Goal: Information Seeking & Learning: Learn about a topic

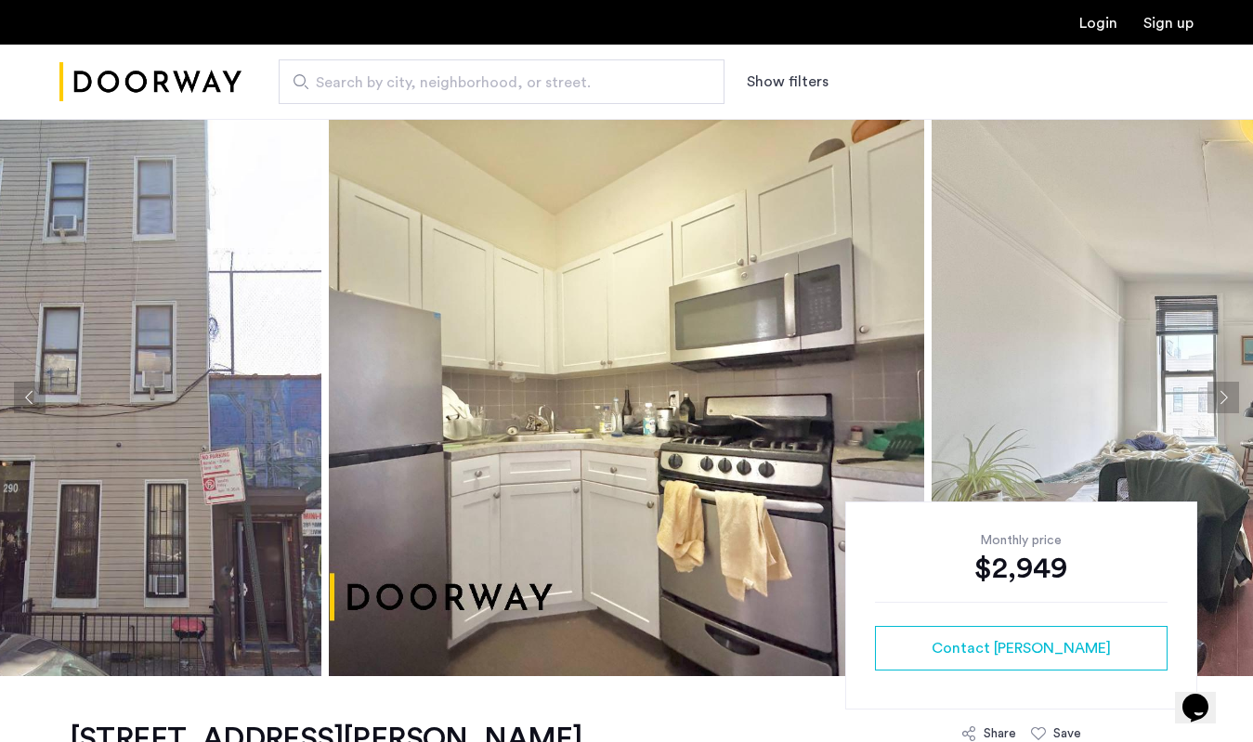
click at [1233, 396] on button "Next apartment" at bounding box center [1224, 398] width 32 height 32
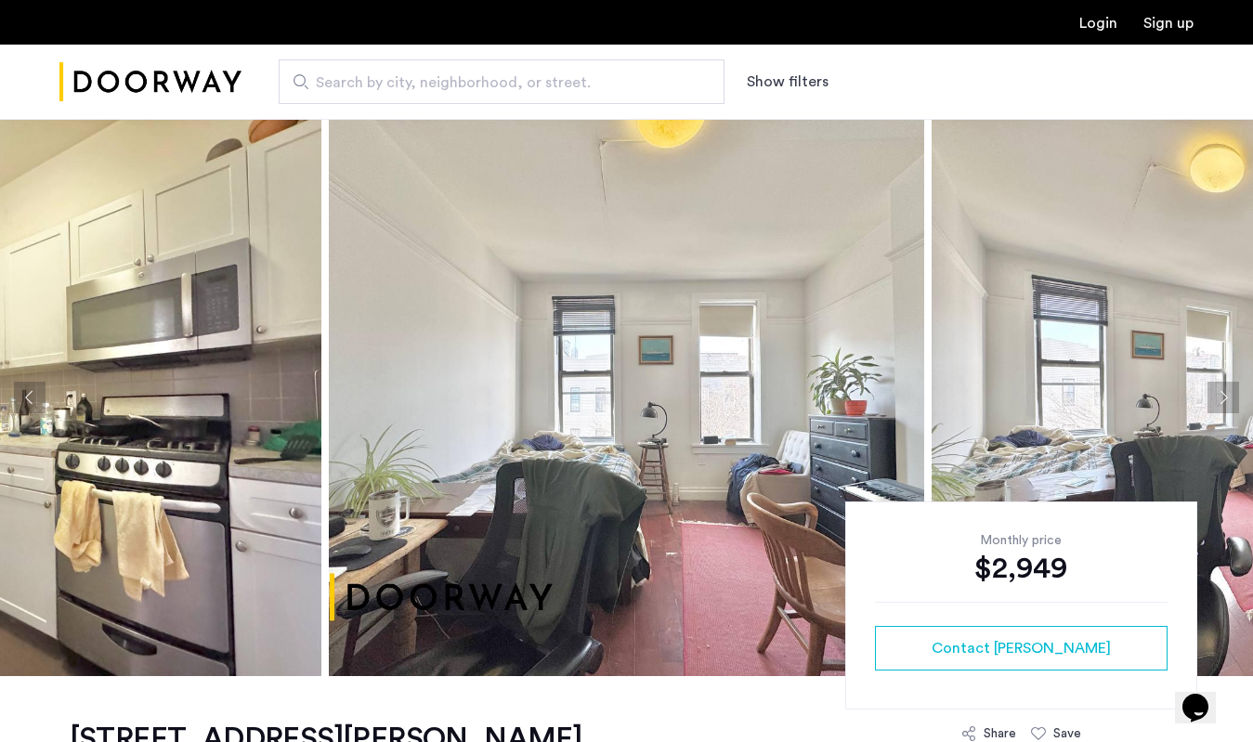
click at [1233, 396] on button "Next apartment" at bounding box center [1224, 398] width 32 height 32
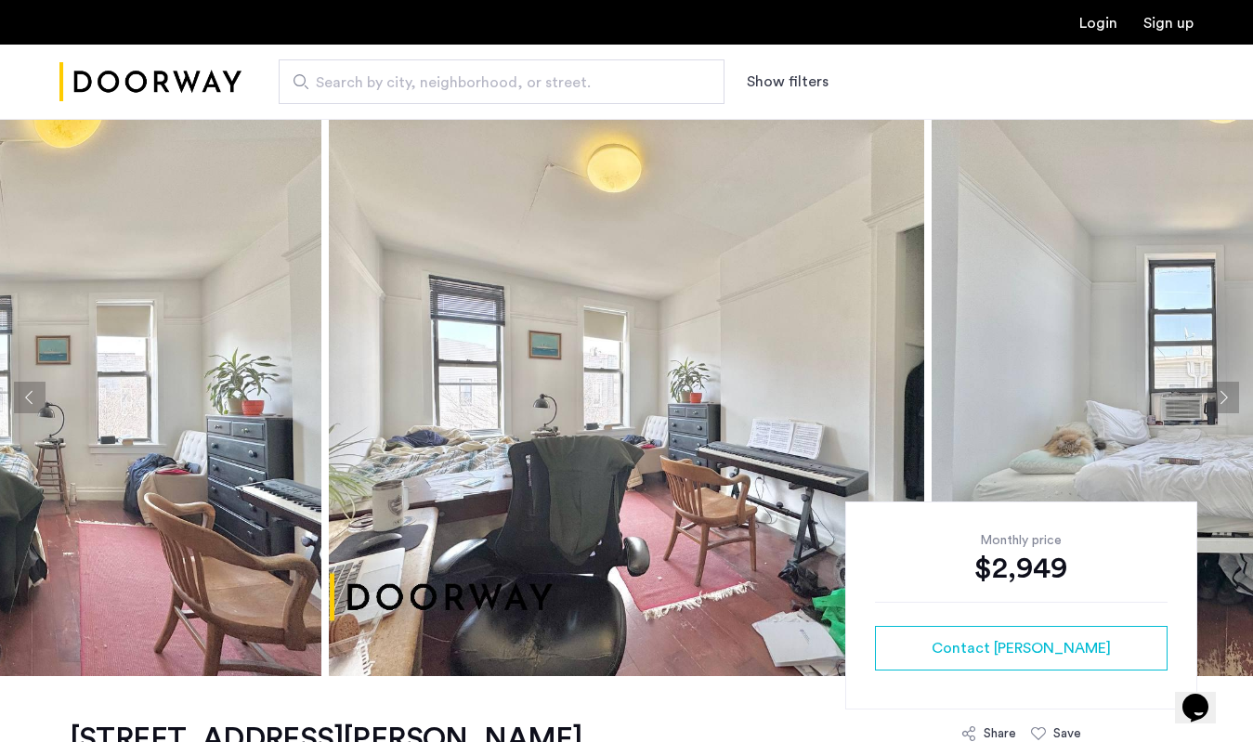
click at [1233, 396] on button "Next apartment" at bounding box center [1224, 398] width 32 height 32
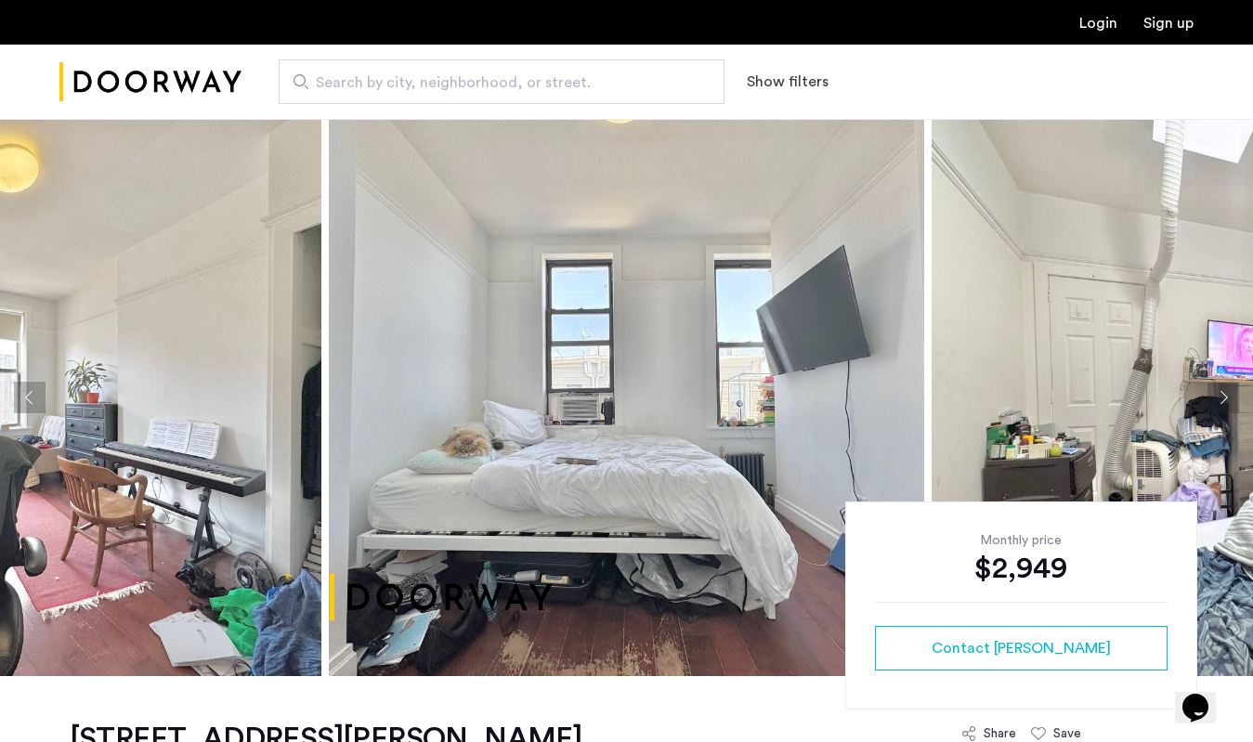
click at [1233, 396] on button "Next apartment" at bounding box center [1224, 398] width 32 height 32
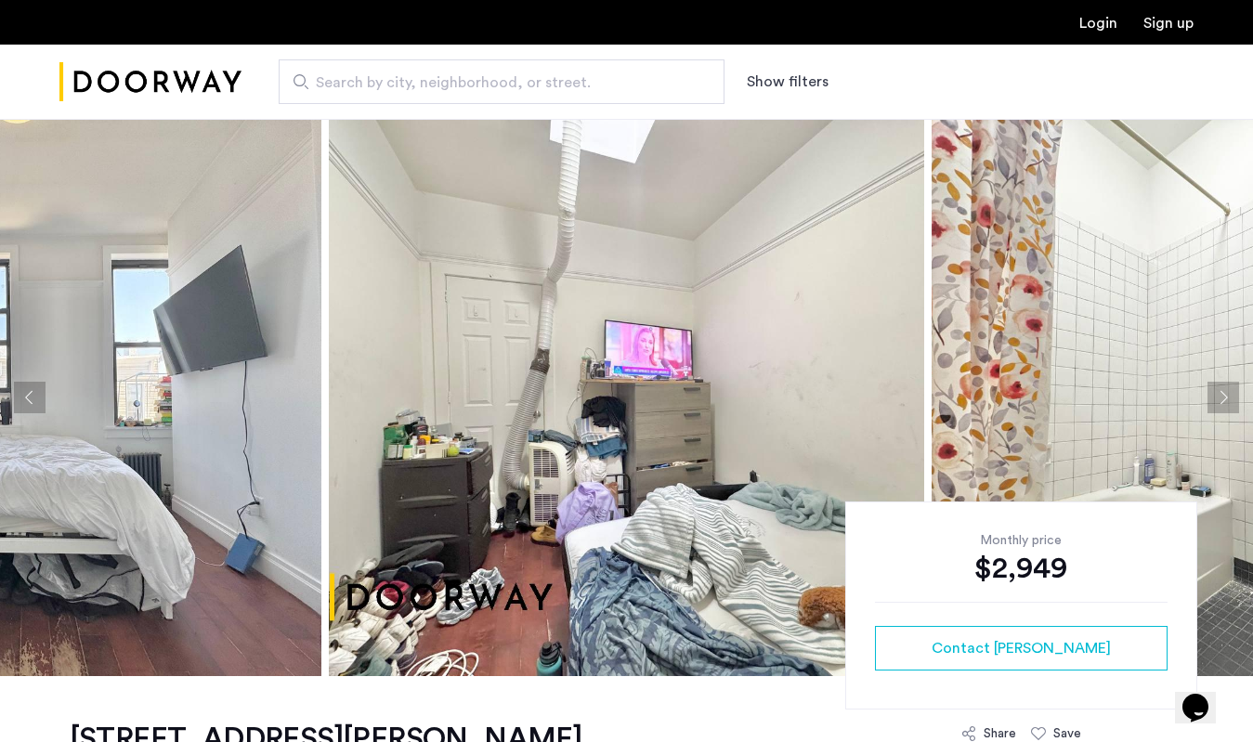
click at [1233, 396] on button "Next apartment" at bounding box center [1224, 398] width 32 height 32
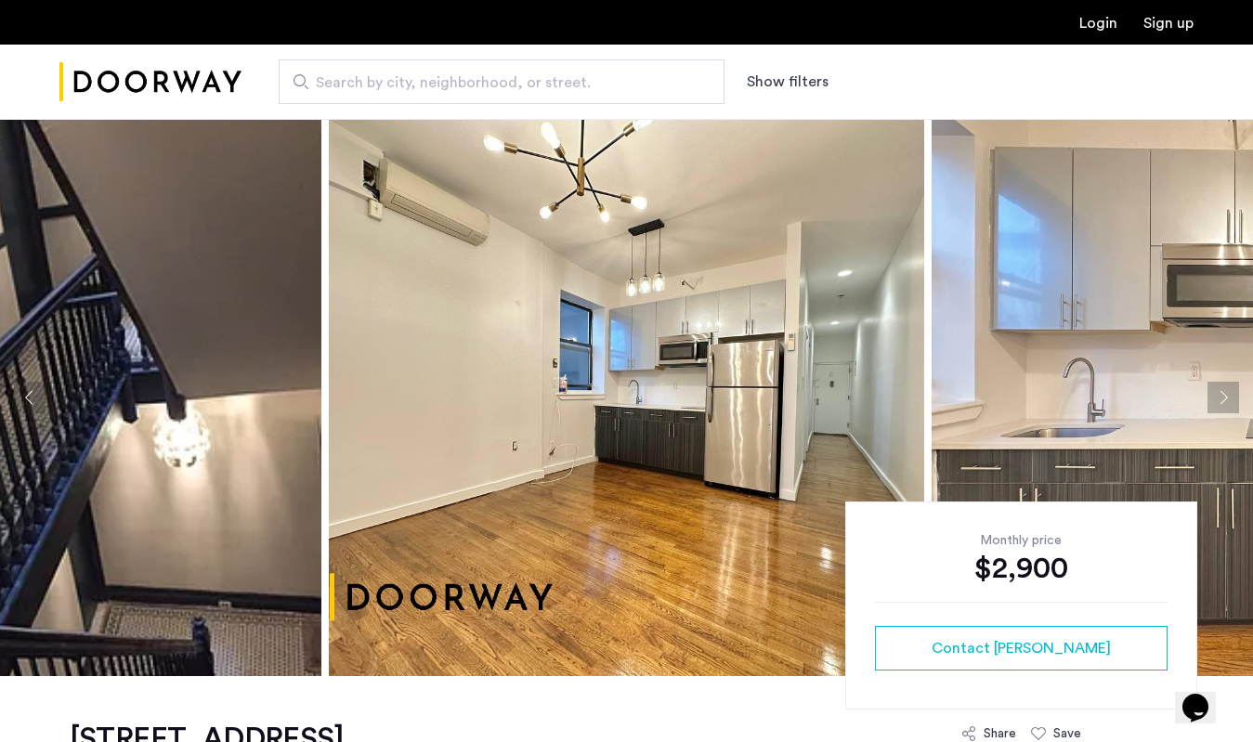
click at [1212, 399] on button "Next apartment" at bounding box center [1224, 398] width 32 height 32
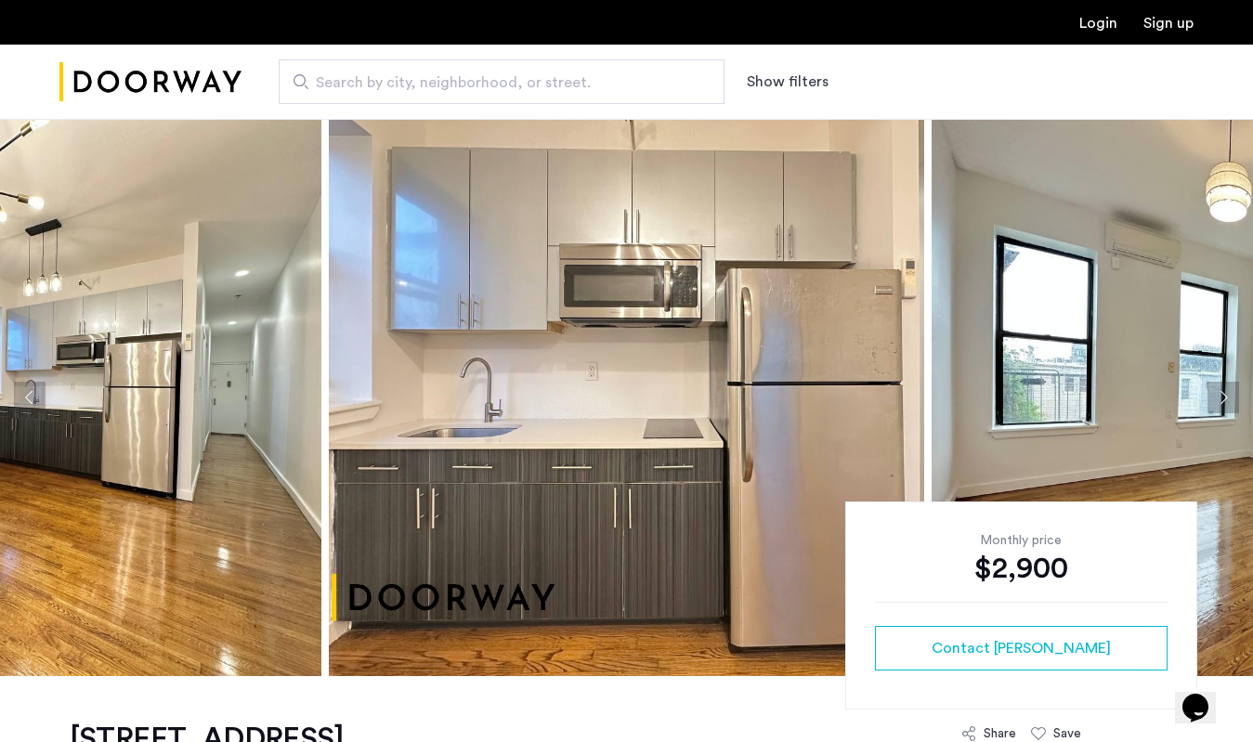
click at [1224, 403] on button "Next apartment" at bounding box center [1224, 398] width 32 height 32
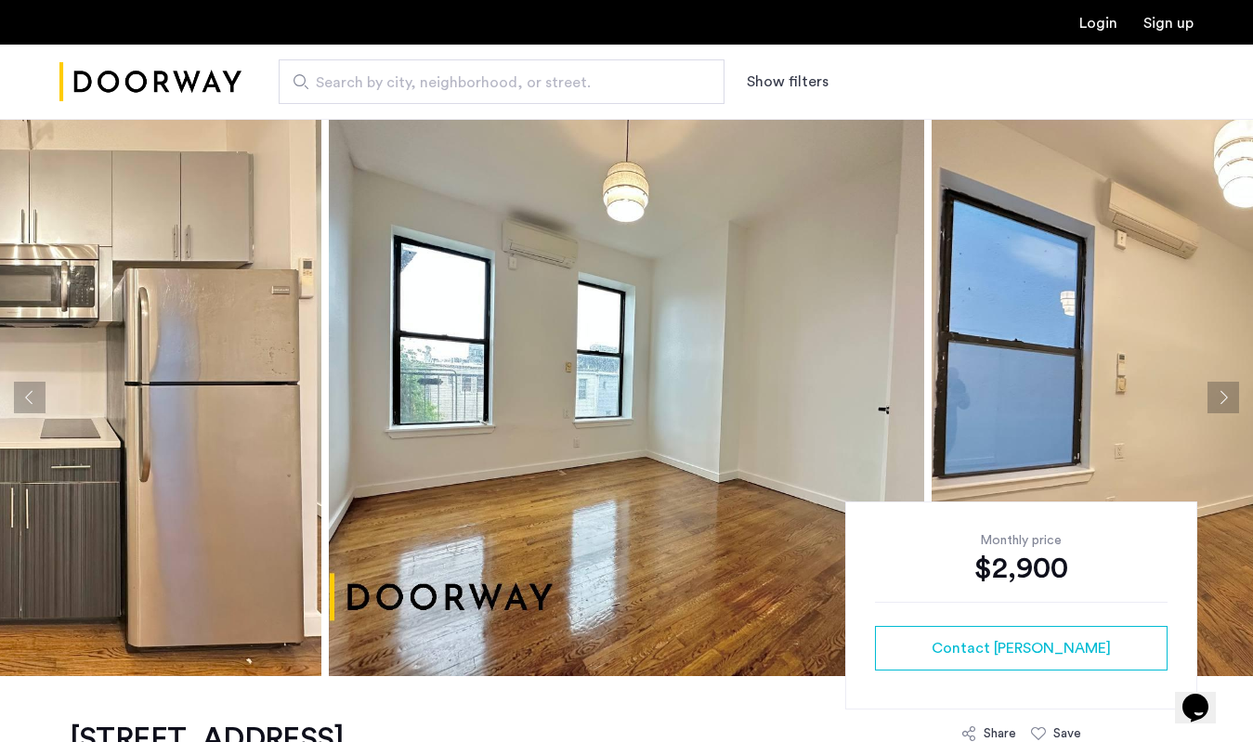
click at [1224, 403] on button "Next apartment" at bounding box center [1224, 398] width 32 height 32
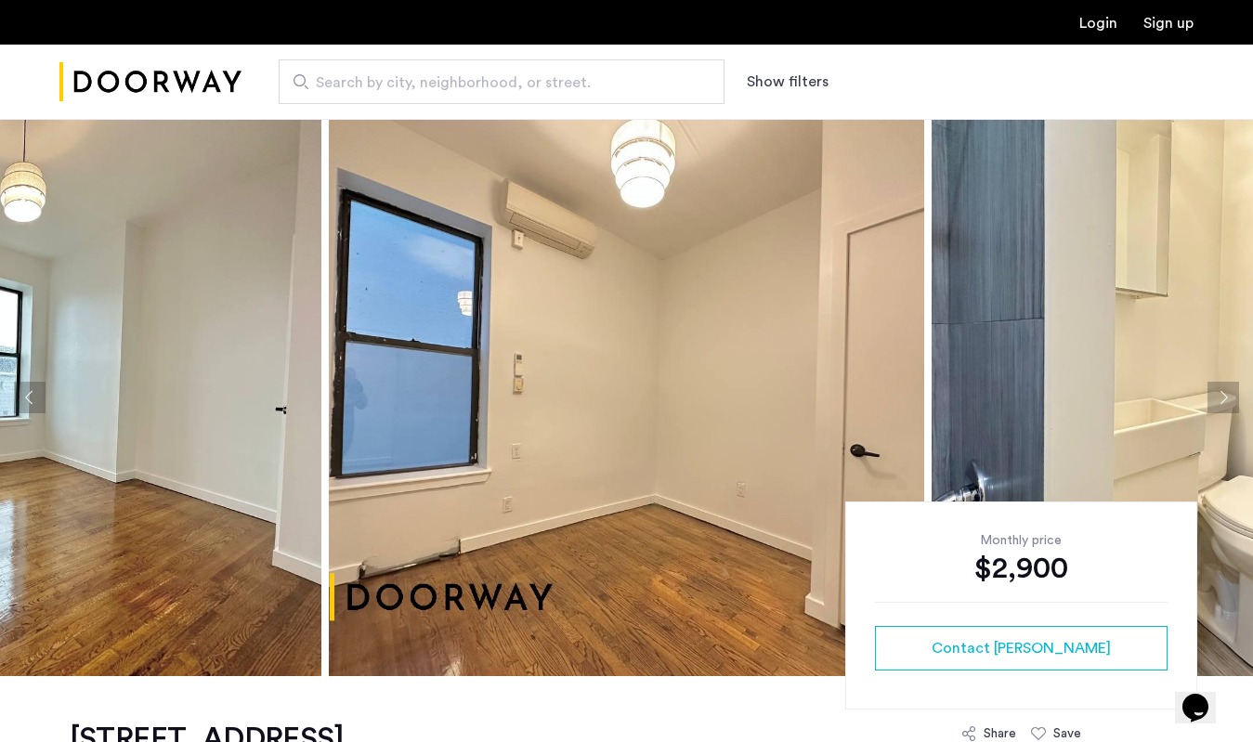
click at [1224, 403] on button "Next apartment" at bounding box center [1224, 398] width 32 height 32
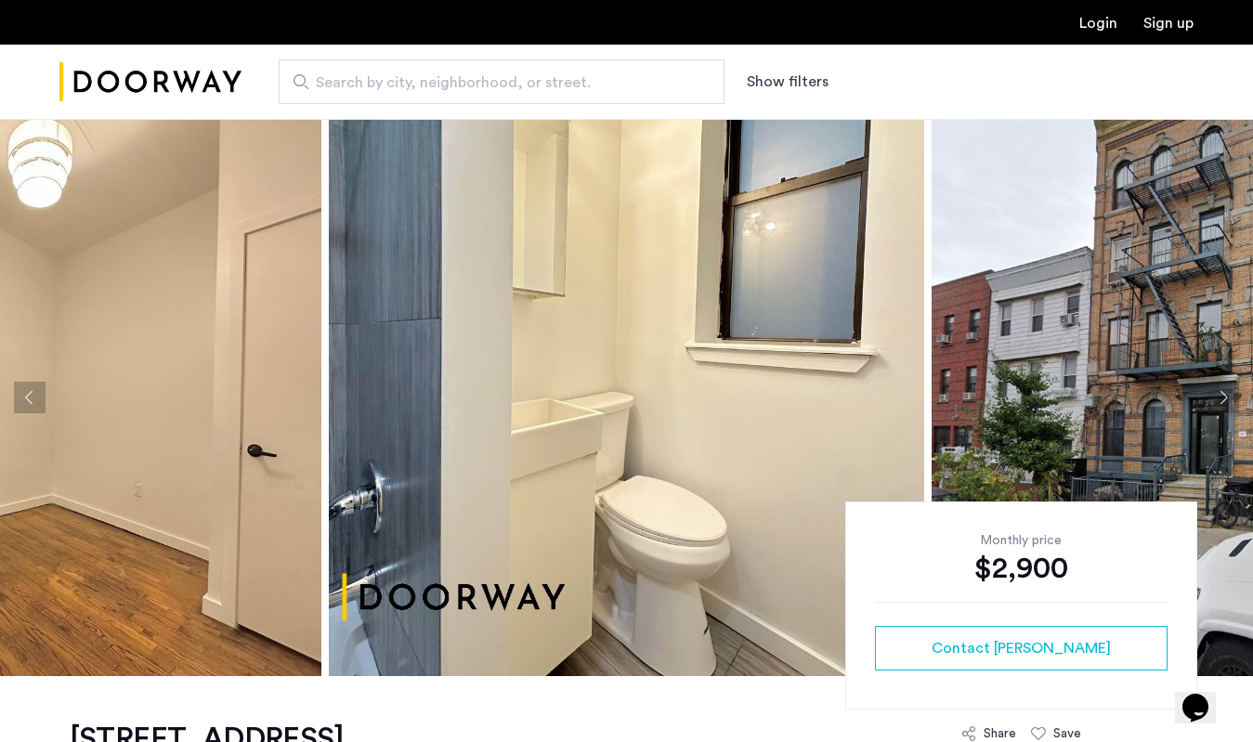
click at [1224, 403] on button "Next apartment" at bounding box center [1224, 398] width 32 height 32
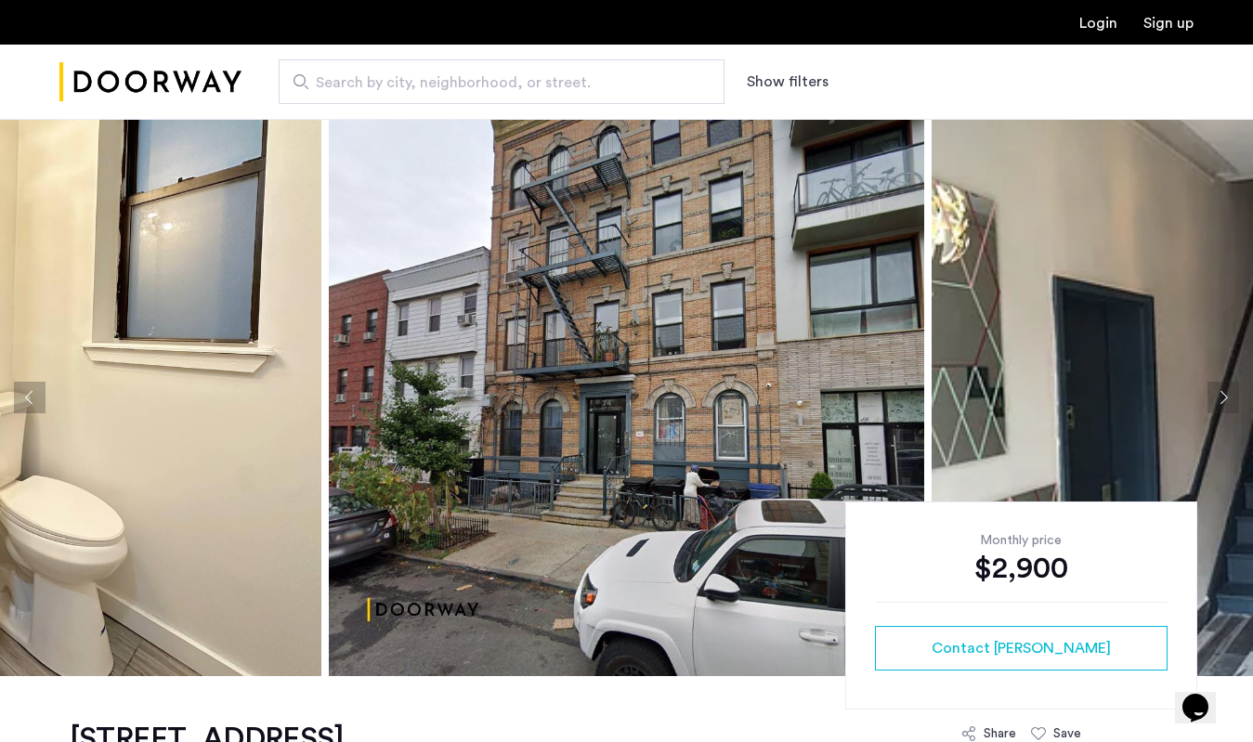
click at [1224, 403] on button "Next apartment" at bounding box center [1224, 398] width 32 height 32
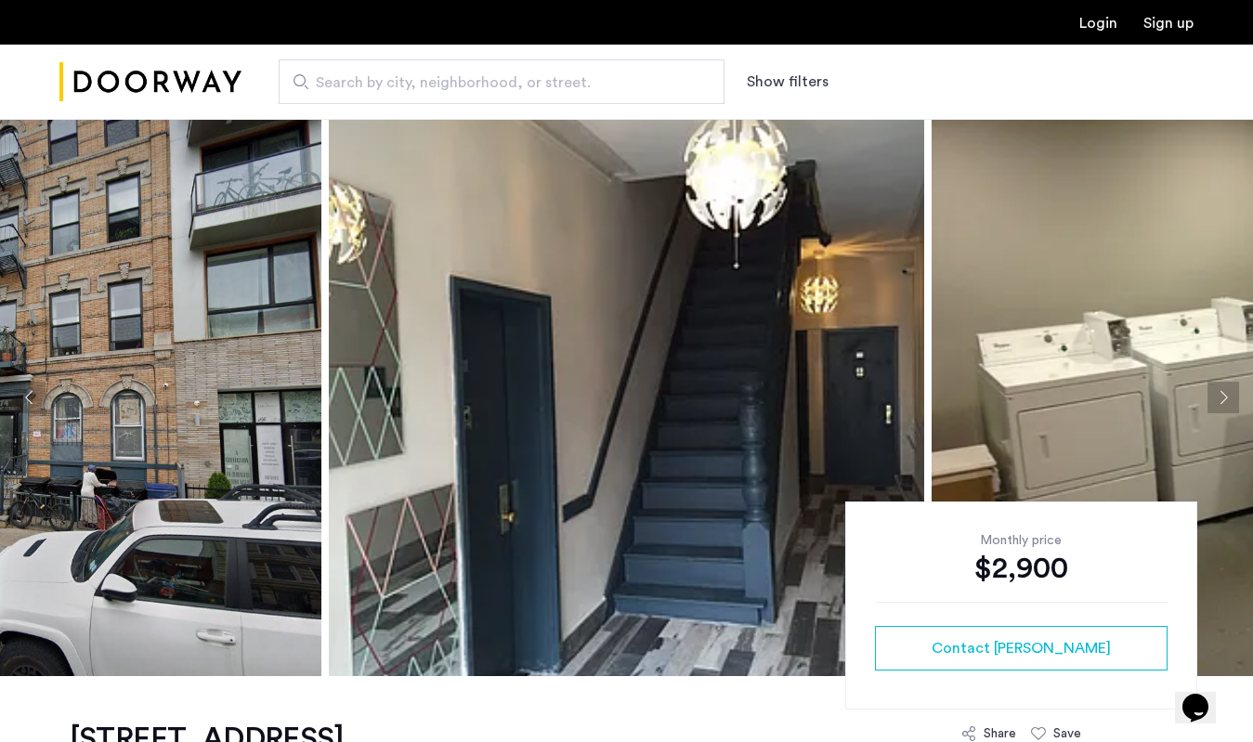
click at [1224, 403] on button "Next apartment" at bounding box center [1224, 398] width 32 height 32
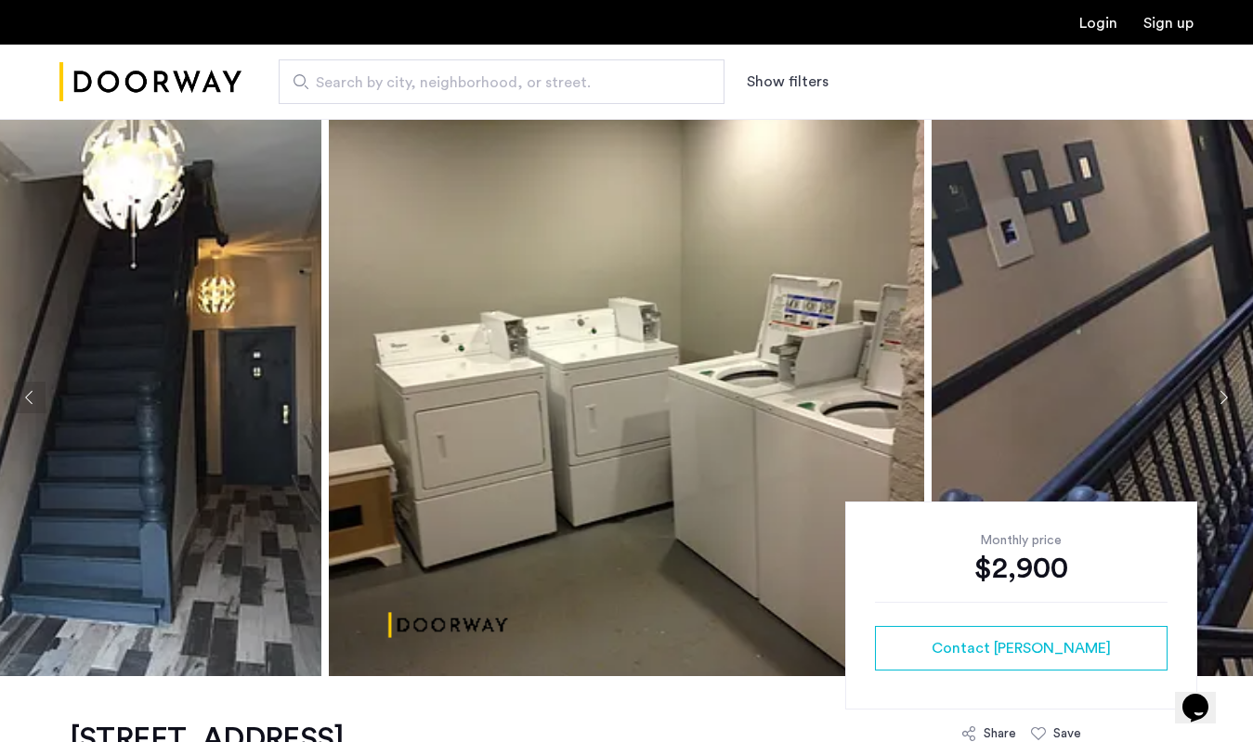
click at [1224, 403] on button "Next apartment" at bounding box center [1224, 398] width 32 height 32
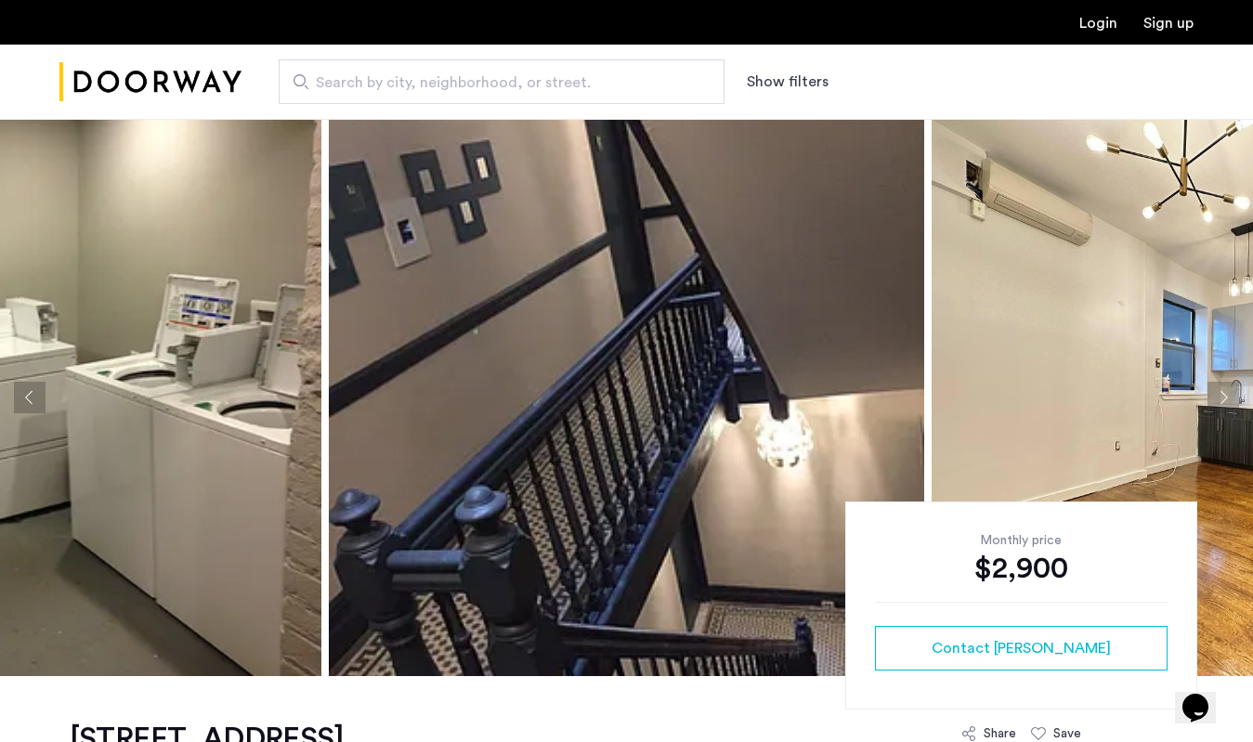
click at [1224, 403] on button "Next apartment" at bounding box center [1224, 398] width 32 height 32
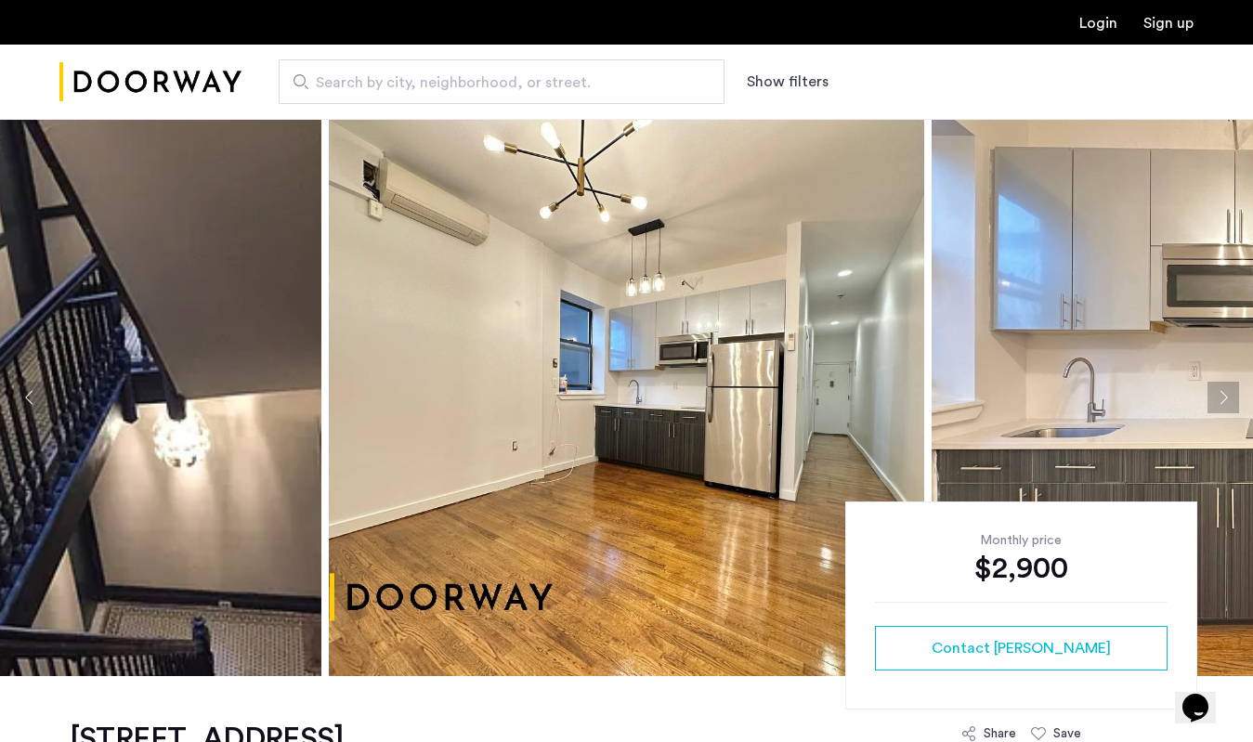
click at [1224, 403] on button "Next apartment" at bounding box center [1224, 398] width 32 height 32
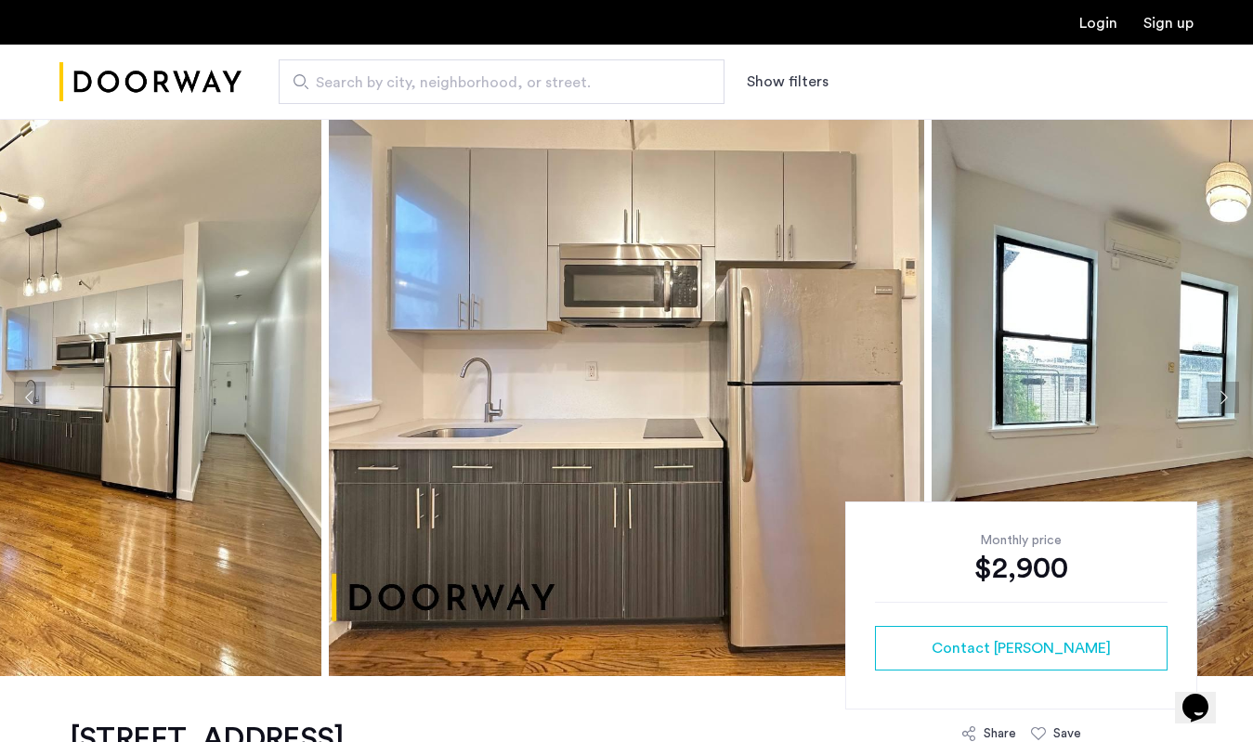
click at [1224, 403] on button "Next apartment" at bounding box center [1224, 398] width 32 height 32
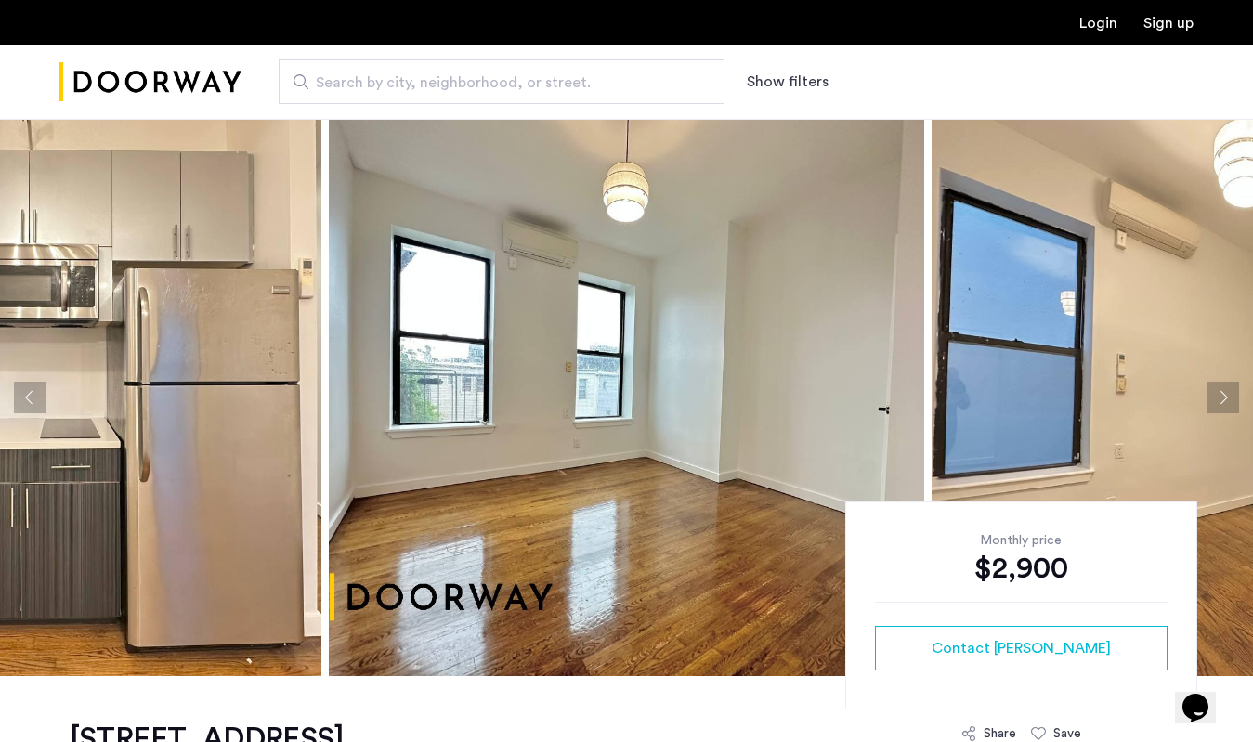
click at [1224, 403] on button "Next apartment" at bounding box center [1224, 398] width 32 height 32
